Goal: Task Accomplishment & Management: Complete application form

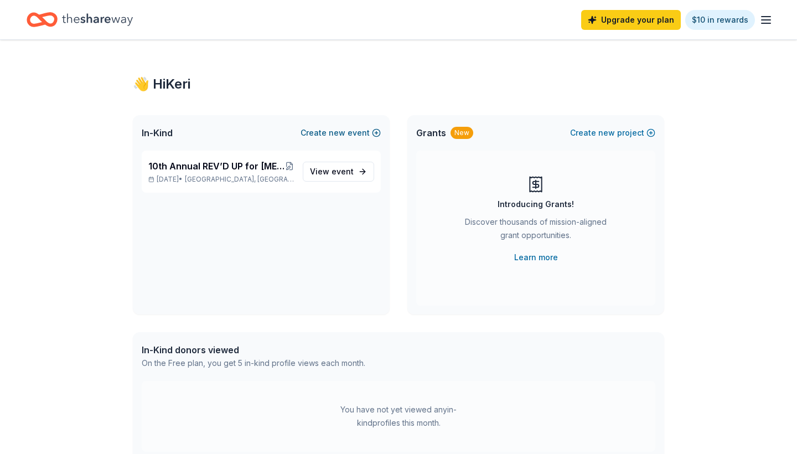
click at [345, 133] on span "new" at bounding box center [337, 132] width 17 height 13
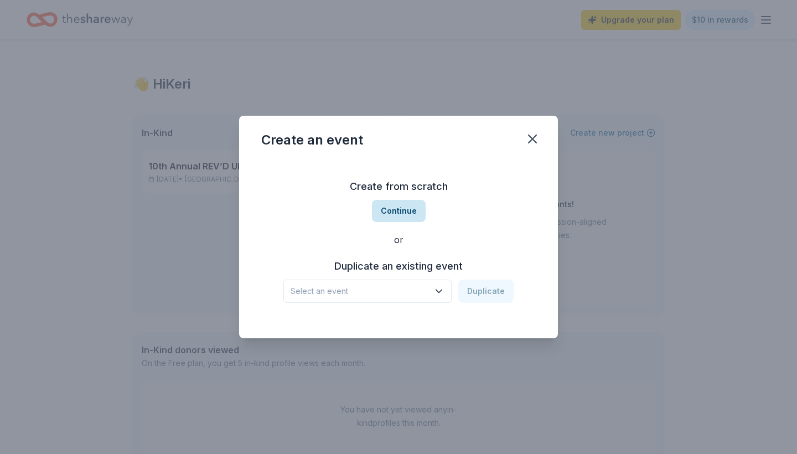
click at [408, 213] on button "Continue" at bounding box center [399, 211] width 54 height 22
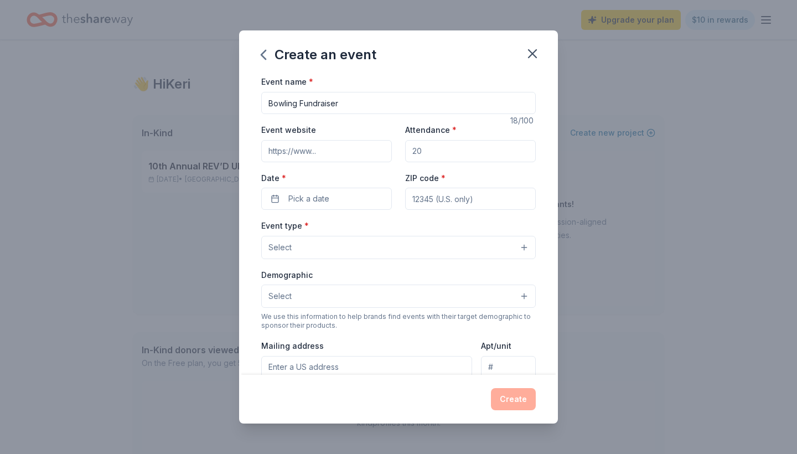
type input "Bowling Fundraiser"
click at [312, 152] on input "Event website" at bounding box center [326, 151] width 131 height 22
click at [322, 148] on input "Event website" at bounding box center [326, 151] width 131 height 22
paste input "[URL][DOMAIN_NAME]"
type input "[URL][DOMAIN_NAME]"
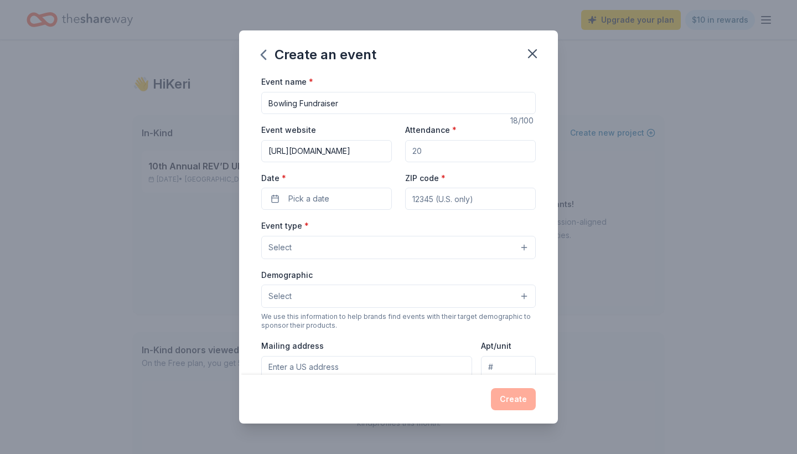
click at [438, 149] on input "Attendance *" at bounding box center [470, 151] width 131 height 22
click at [287, 197] on button "Pick a date" at bounding box center [326, 199] width 131 height 22
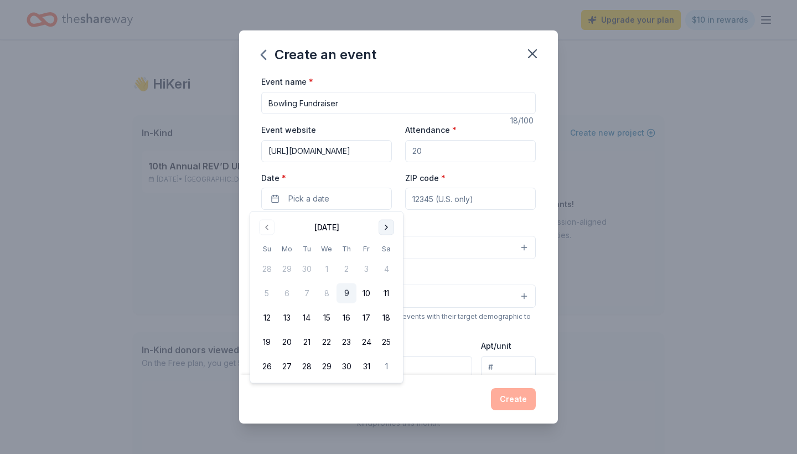
click at [389, 229] on button "Go to next month" at bounding box center [386, 227] width 15 height 15
click at [389, 317] on button "17" at bounding box center [386, 318] width 20 height 20
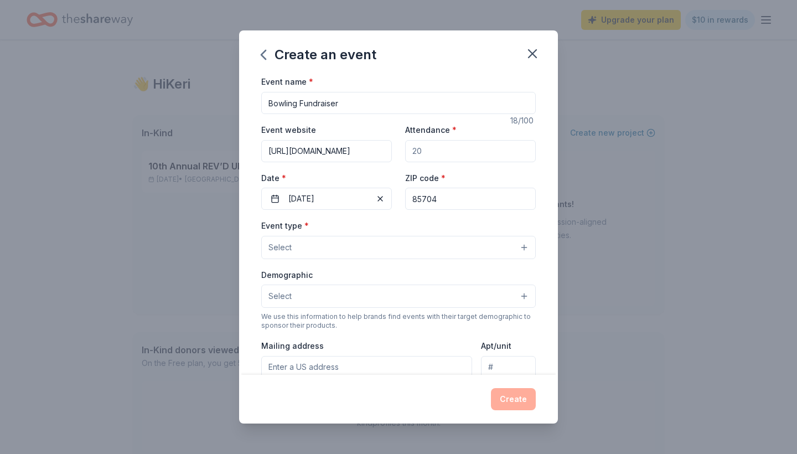
type input "85704"
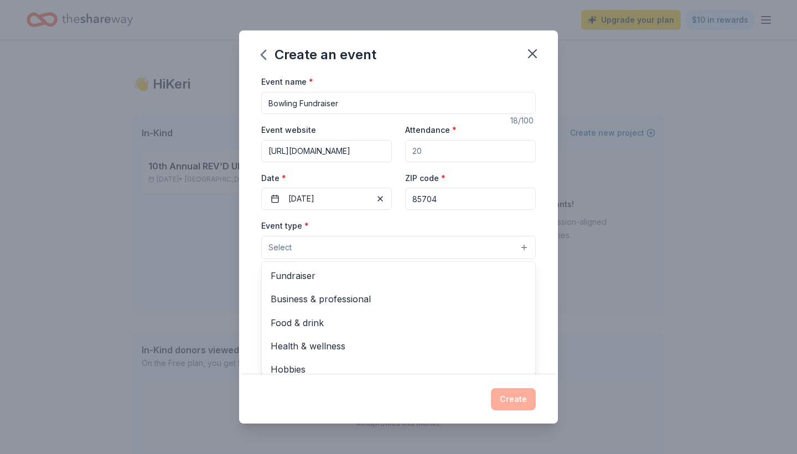
click at [412, 242] on button "Select" at bounding box center [398, 247] width 275 height 23
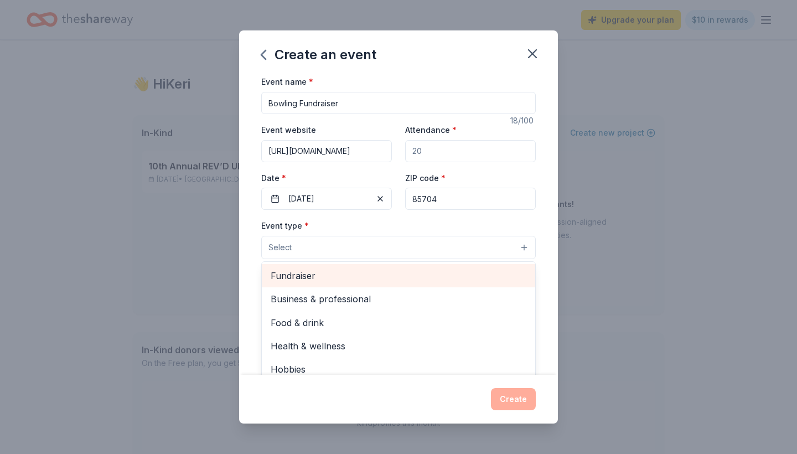
click at [372, 274] on span "Fundraiser" at bounding box center [399, 275] width 256 height 14
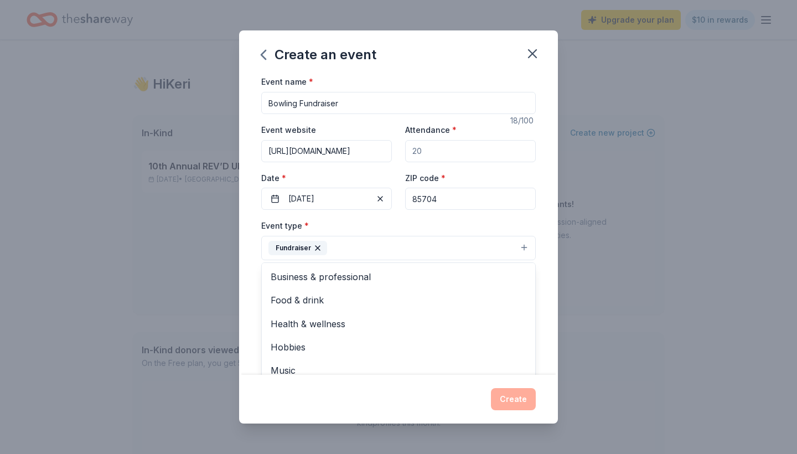
click at [355, 221] on div "Event type * Fundraiser Business & professional Food & drink Health & wellness …" at bounding box center [398, 240] width 275 height 42
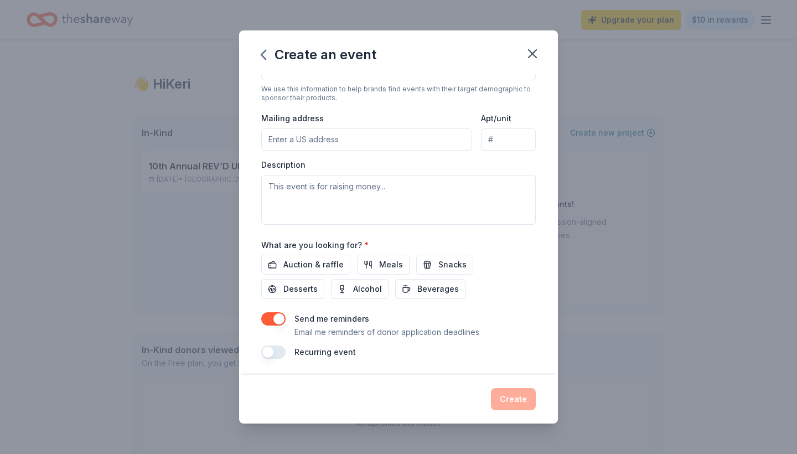
scroll to position [228, 0]
click at [300, 265] on span "Auction & raffle" at bounding box center [313, 264] width 60 height 13
click at [277, 318] on button "button" at bounding box center [273, 319] width 24 height 13
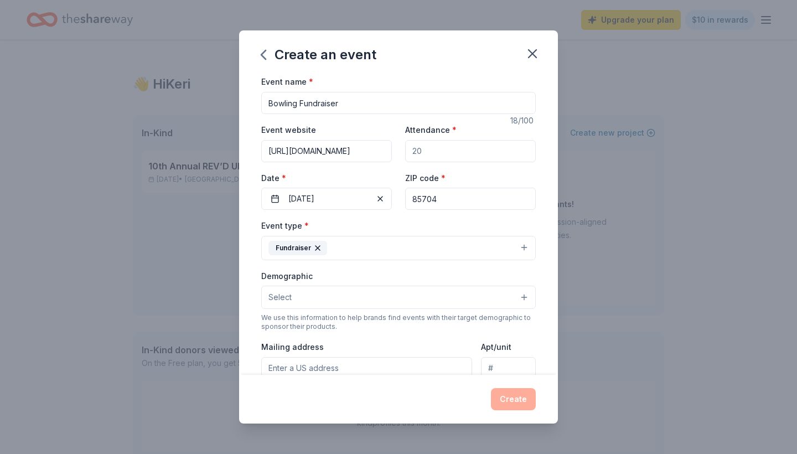
scroll to position [0, 0]
click at [432, 155] on input "Attendance *" at bounding box center [470, 151] width 131 height 22
type input "2"
type input "500"
click at [517, 400] on button "Create" at bounding box center [513, 399] width 45 height 22
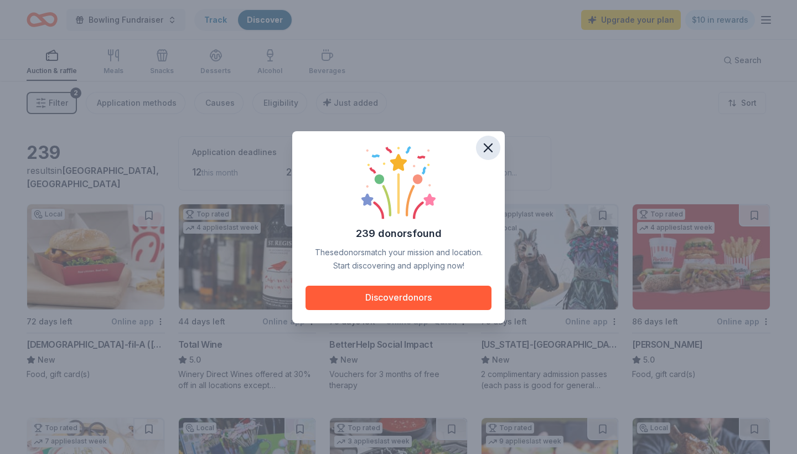
click at [490, 146] on icon "button" at bounding box center [488, 148] width 8 height 8
